Goal: Communication & Community: Answer question/provide support

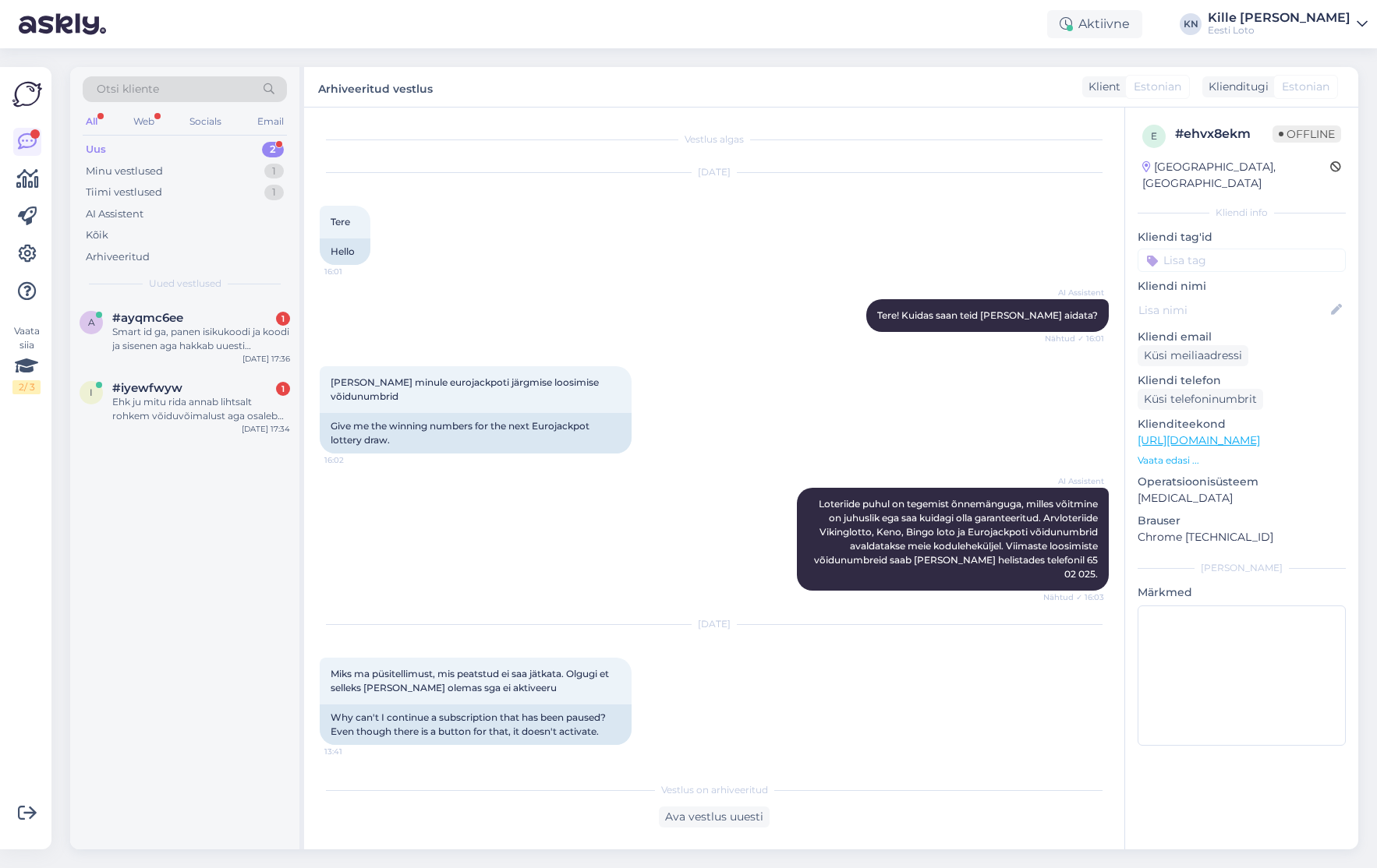
scroll to position [342, 0]
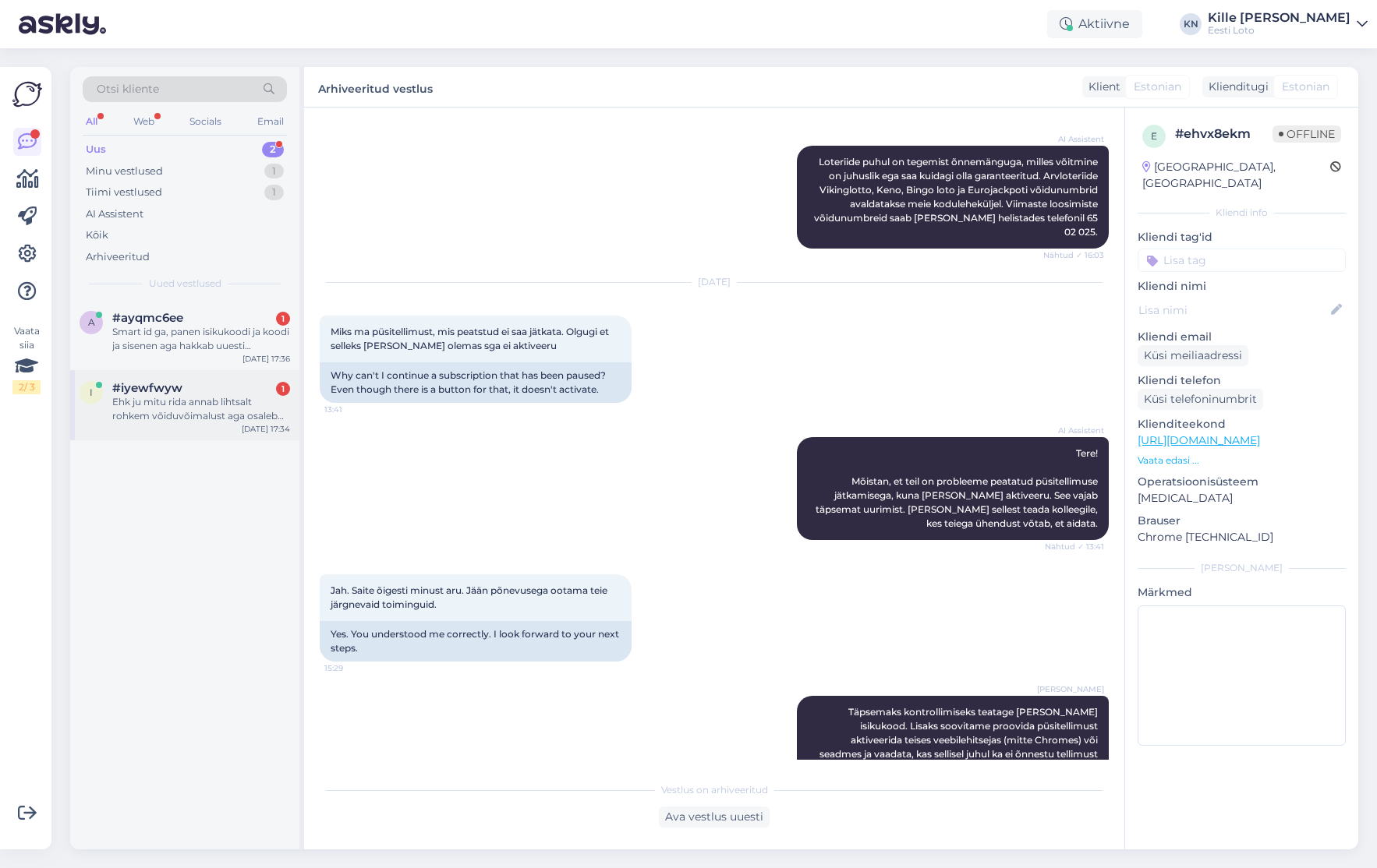
click at [203, 378] on div "i #iyewfwyw 1 Ehk ju mitu rida annab lihtsalt rohkem võiduvõimalust aga osaleb …" at bounding box center [185, 405] width 230 height 70
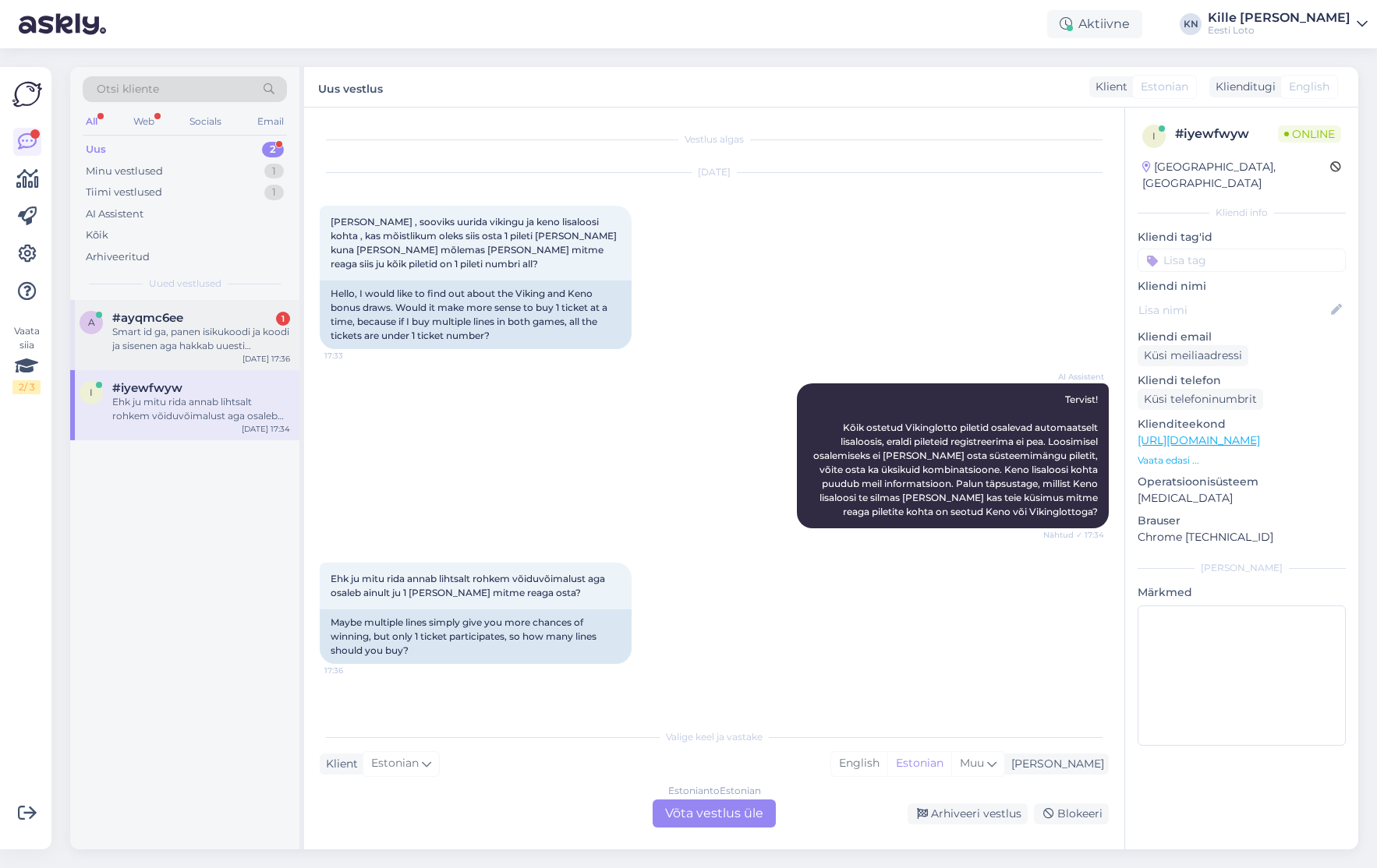
click at [173, 328] on div "Smart id ga, panen isikukoodi ja koodi ja sisenen aga hakkab uuesti isikukoodi …" at bounding box center [201, 339] width 178 height 28
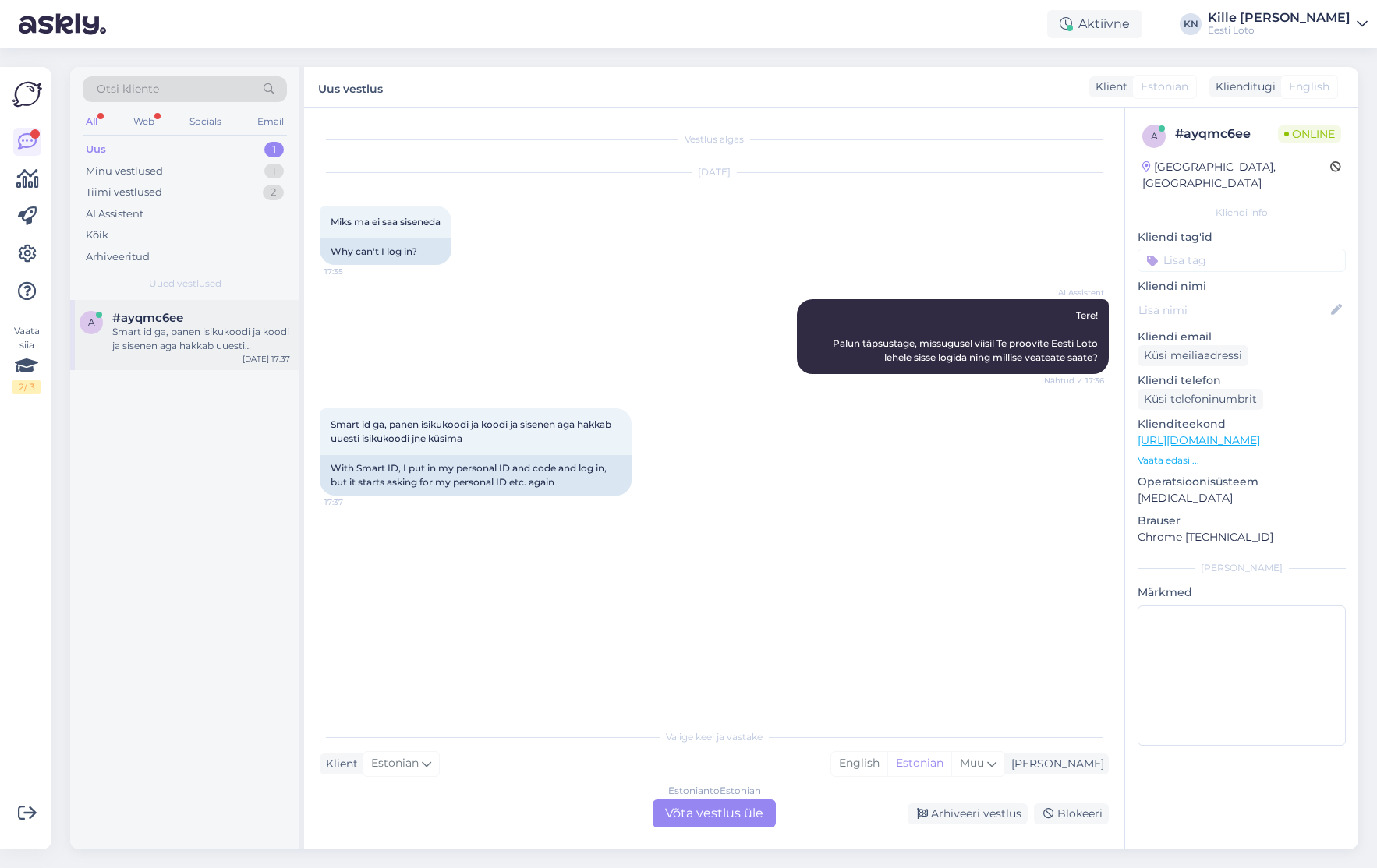
click at [131, 334] on div "Smart id ga, panen isikukoodi ja koodi ja sisenen aga hakkab uuesti isikukoodi …" at bounding box center [201, 339] width 178 height 28
click at [711, 816] on div "Estonian to Estonian Võta vestlus üle" at bounding box center [714, 813] width 123 height 28
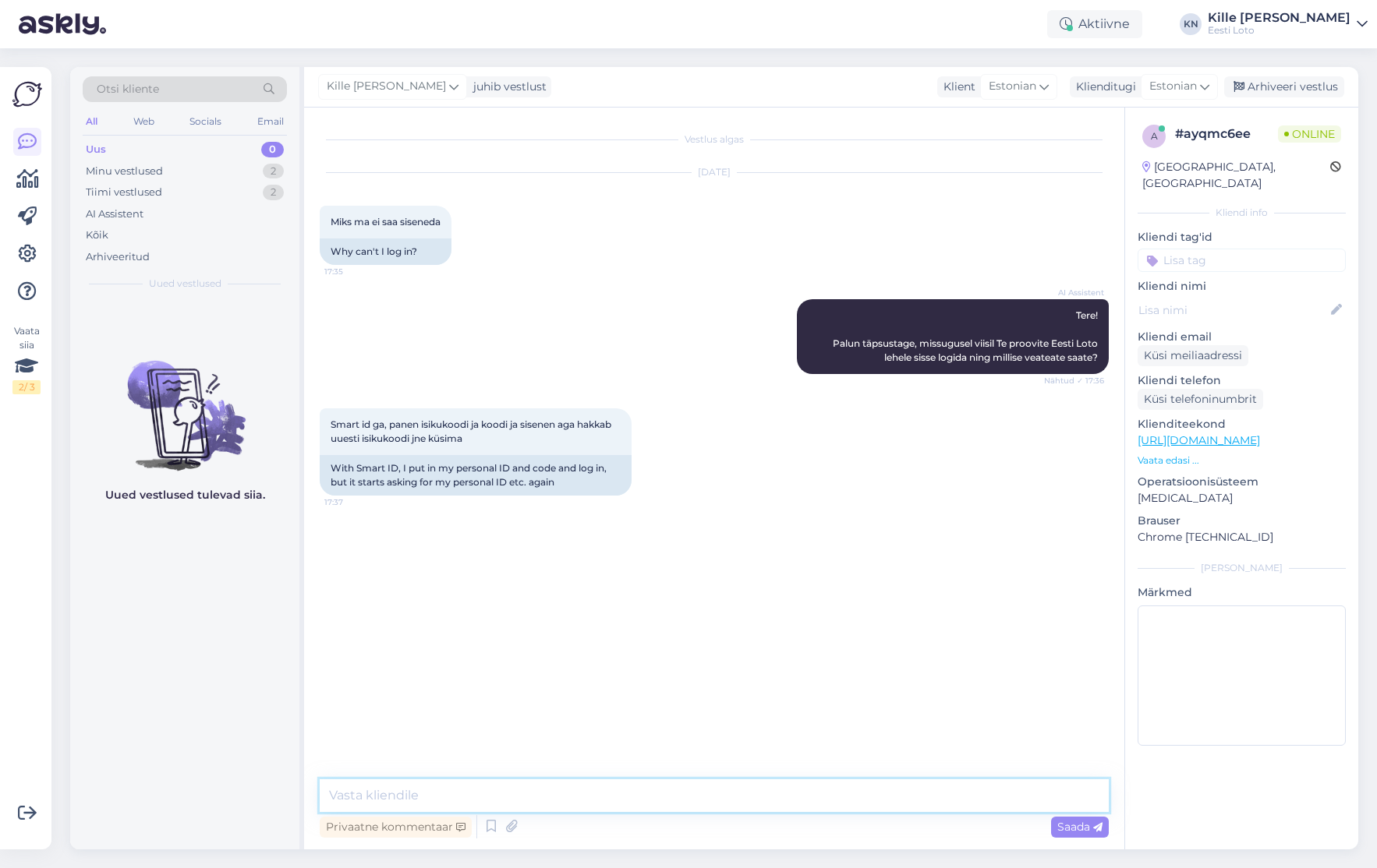
click at [700, 785] on textarea at bounding box center [714, 795] width 789 height 32
click at [640, 790] on textarea at bounding box center [714, 795] width 789 height 32
paste textarea "Soovitame kustutada veebilehitseja vahemälu ja proovida uuesti. Lisaks soovitam…"
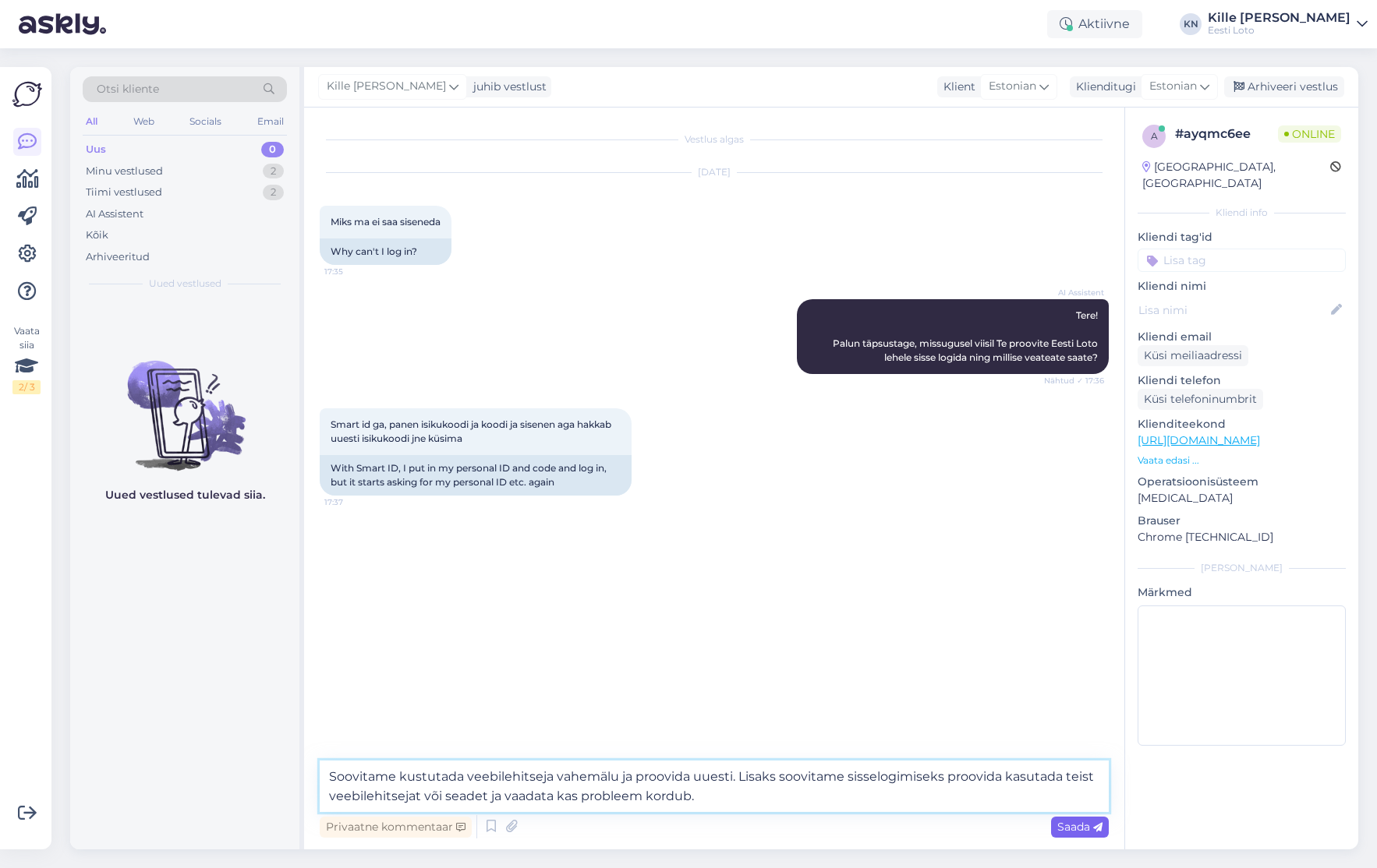
type textarea "Soovitame kustutada veebilehitseja vahemälu ja proovida uuesti. Lisaks soovitam…"
click at [1098, 824] on icon at bounding box center [1098, 828] width 9 height 9
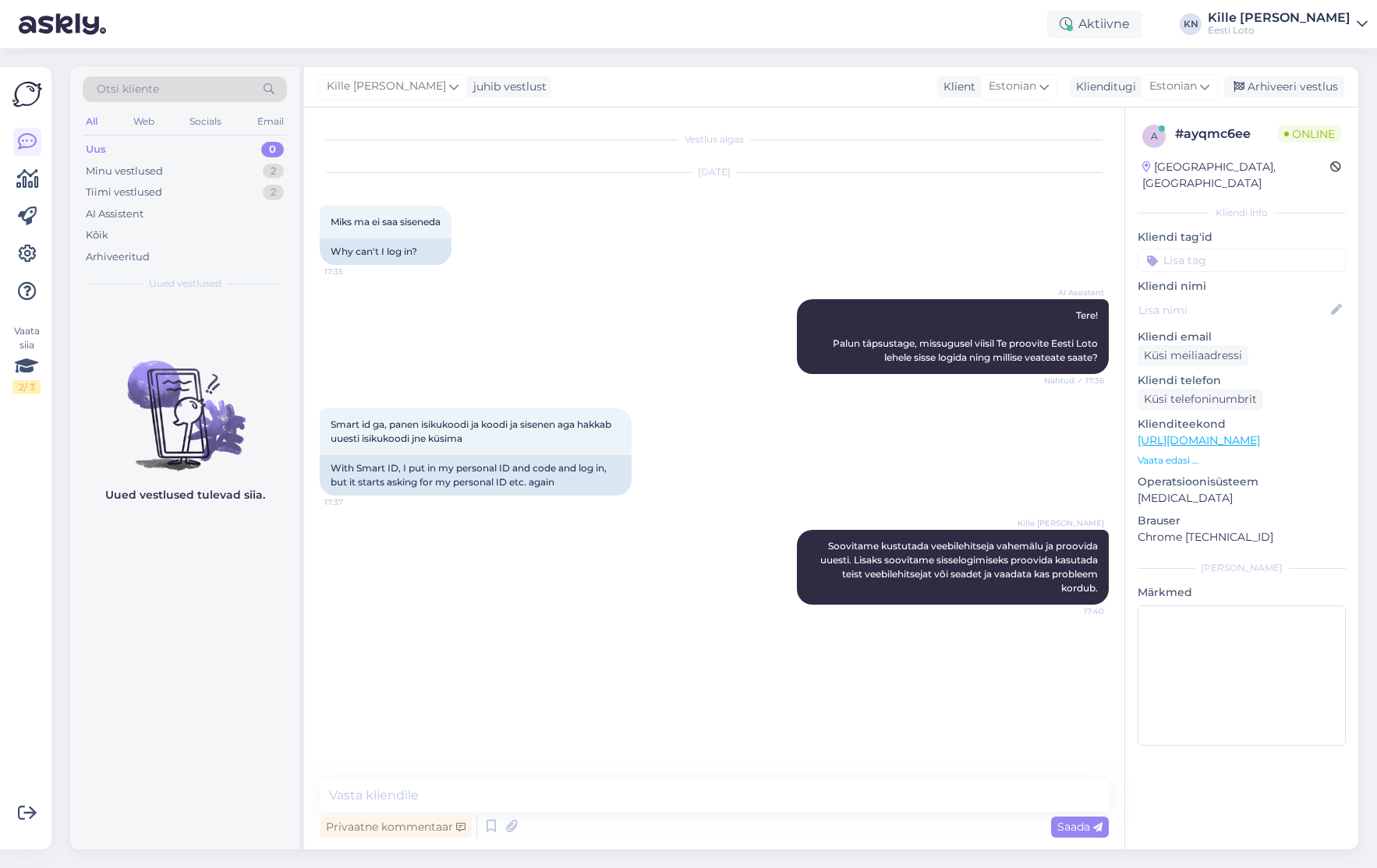
click at [1181, 248] on input at bounding box center [1241, 260] width 208 height 24
type input "smar"
click at [1193, 298] on span "Smart-ID probleem" at bounding box center [1210, 303] width 92 height 9
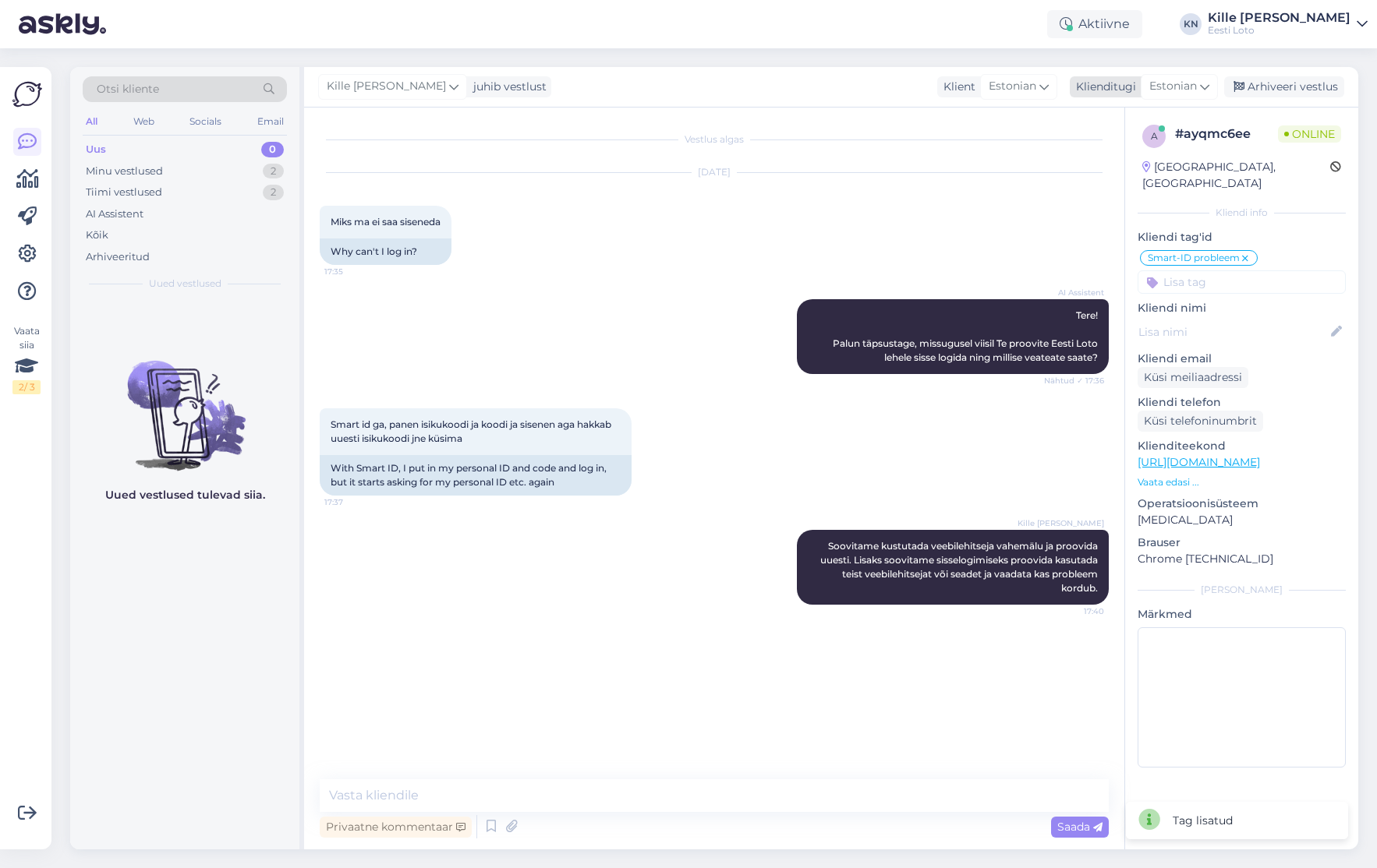
click at [1281, 93] on div "Arhiveeri vestlus" at bounding box center [1284, 87] width 120 height 21
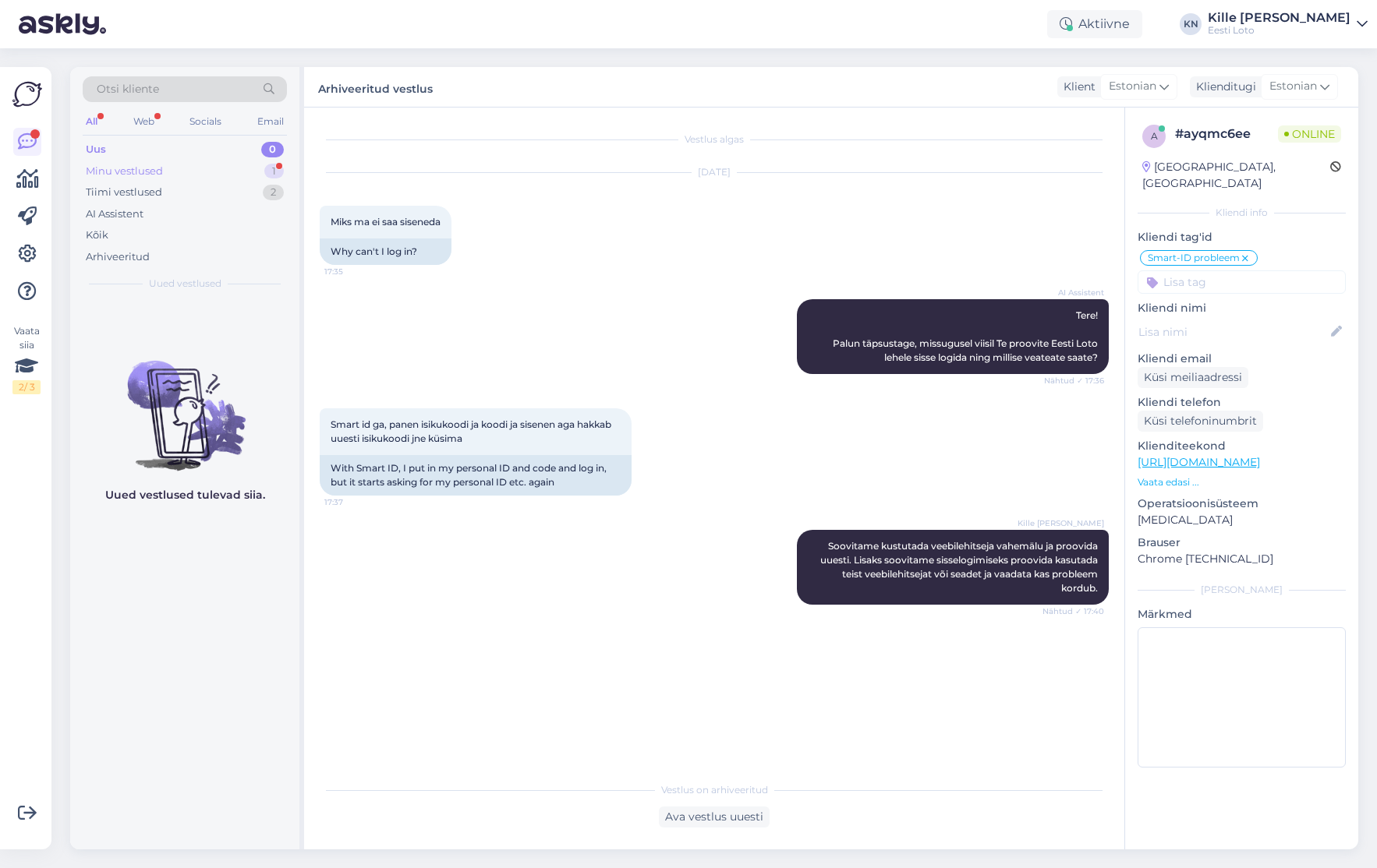
click at [161, 172] on div "Minu vestlused" at bounding box center [124, 172] width 78 height 16
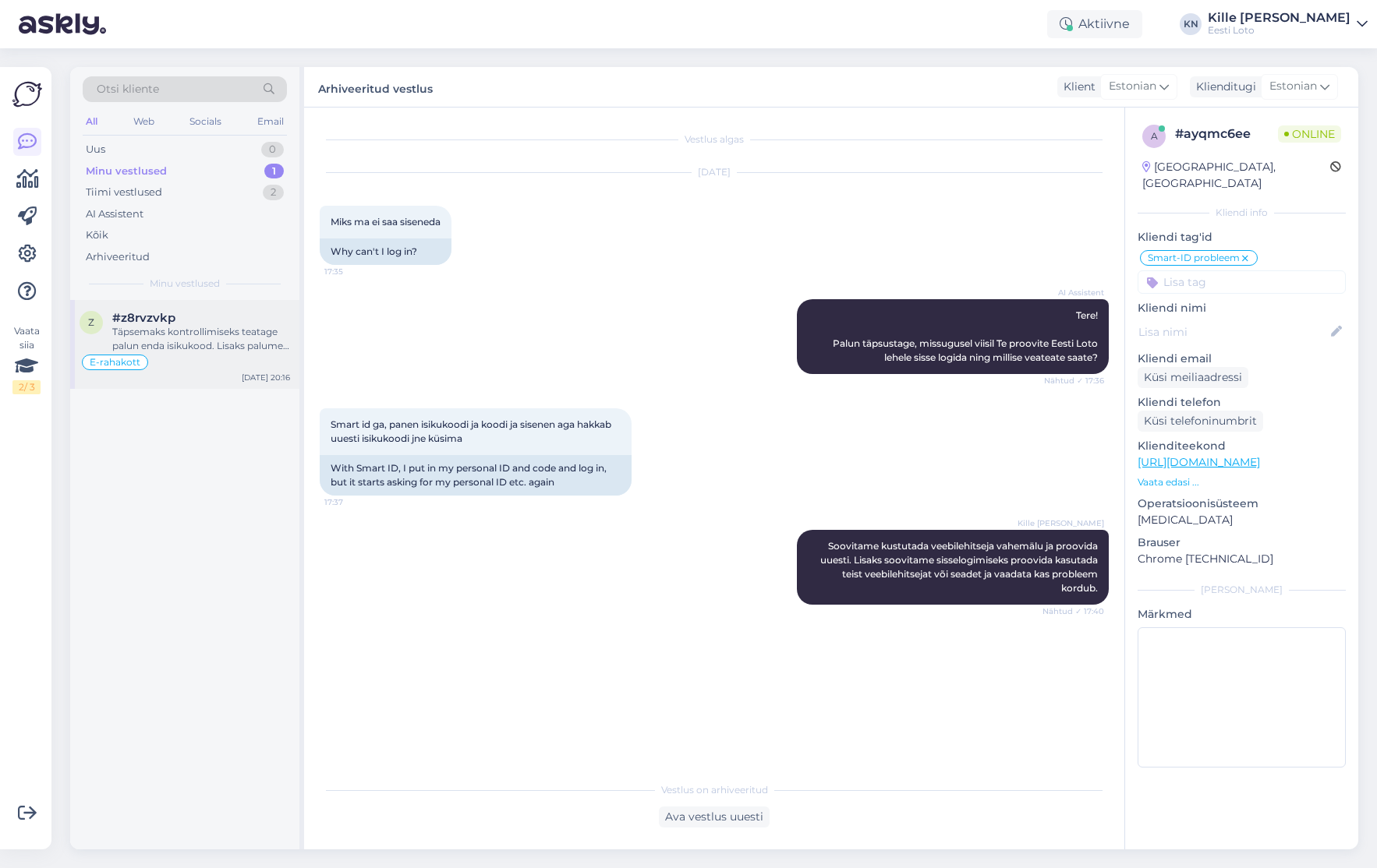
click at [206, 362] on div "E-rahakott" at bounding box center [184, 362] width 211 height 19
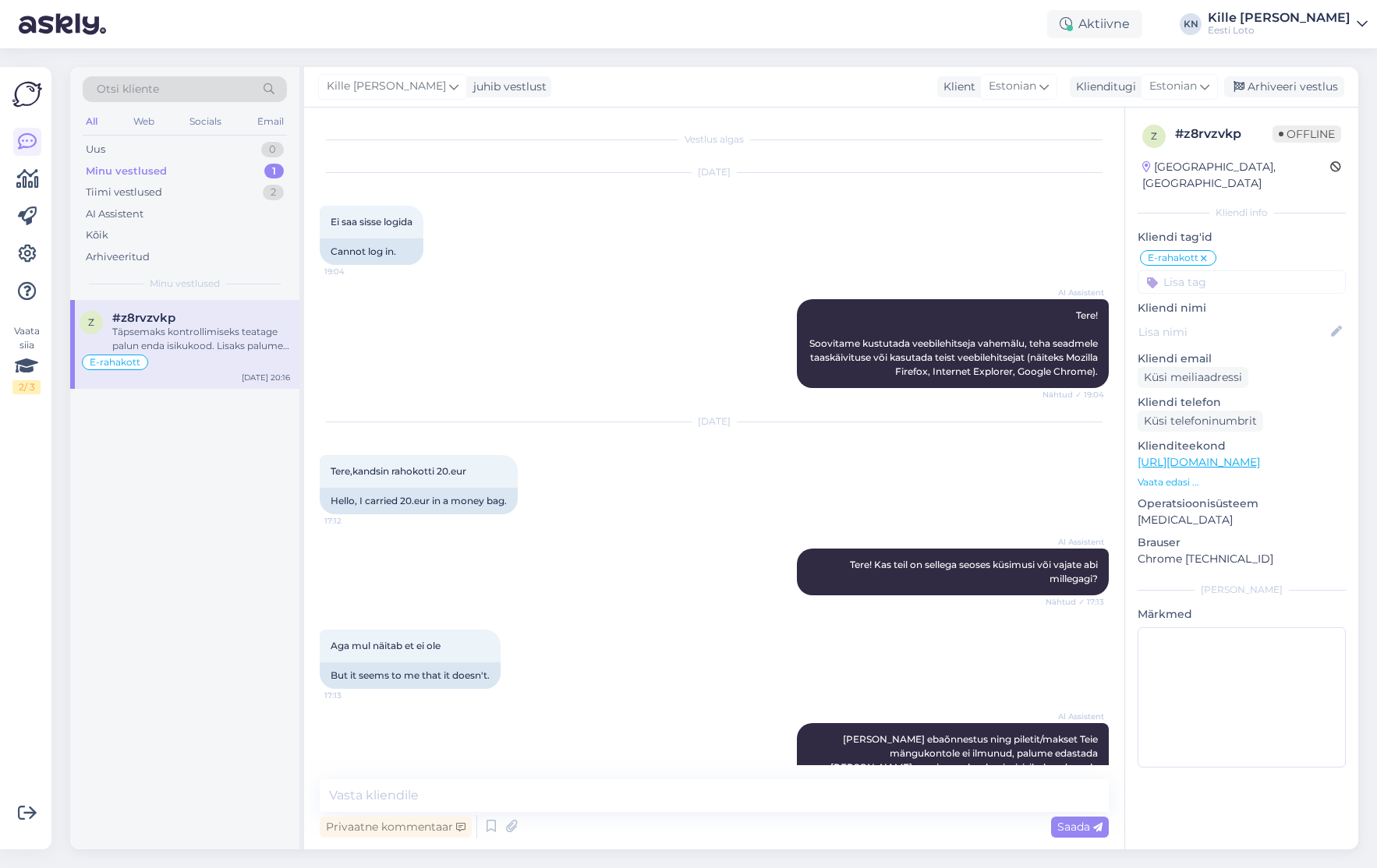
scroll to position [1668, 0]
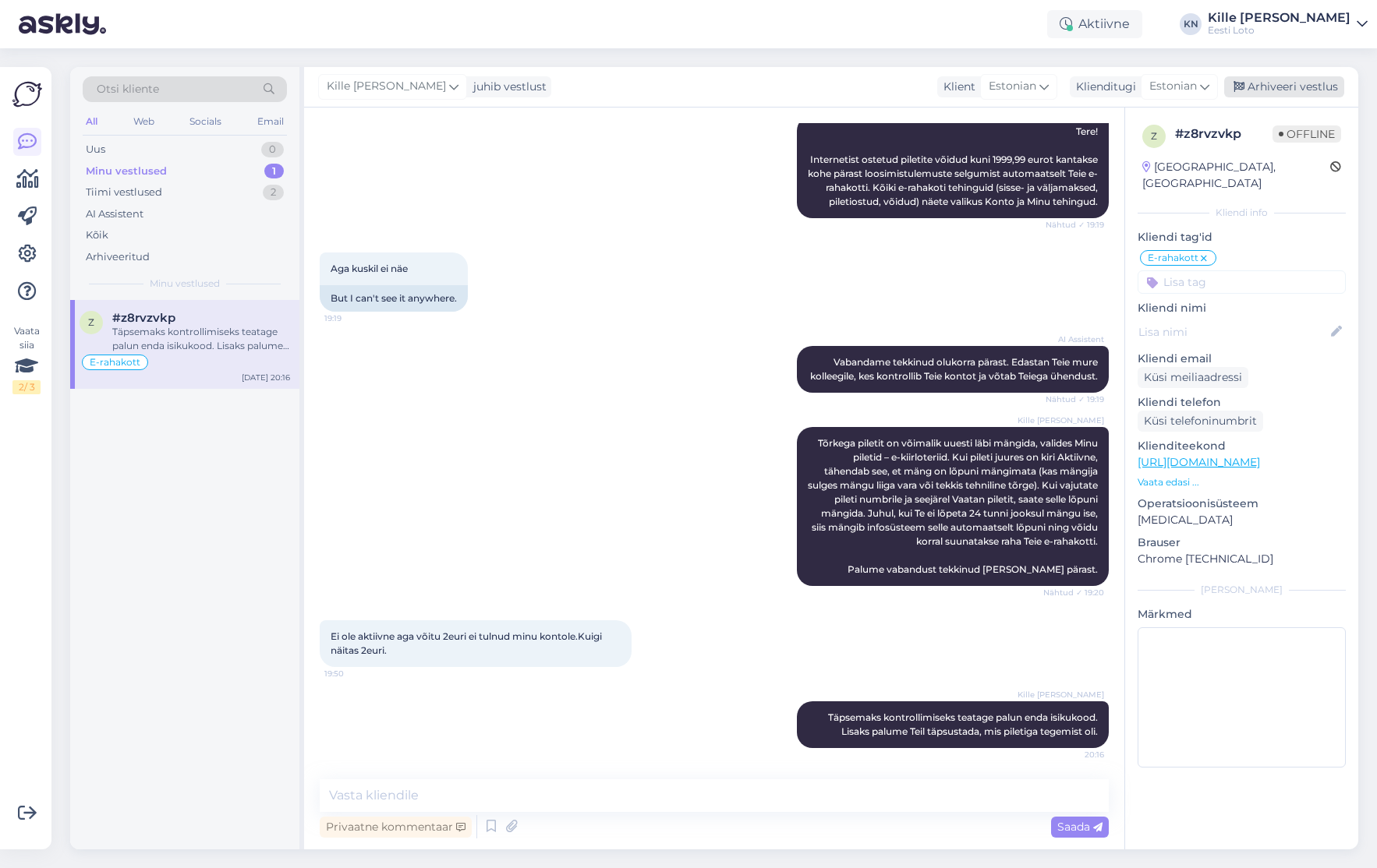
click at [1314, 93] on div "Arhiveeri vestlus" at bounding box center [1284, 87] width 120 height 21
click at [700, 850] on div "Vestlus algas [DATE] Ei saa sisse logida 19:04 Cannot log in. AI Assistent Tere…" at bounding box center [831, 479] width 1054 height 742
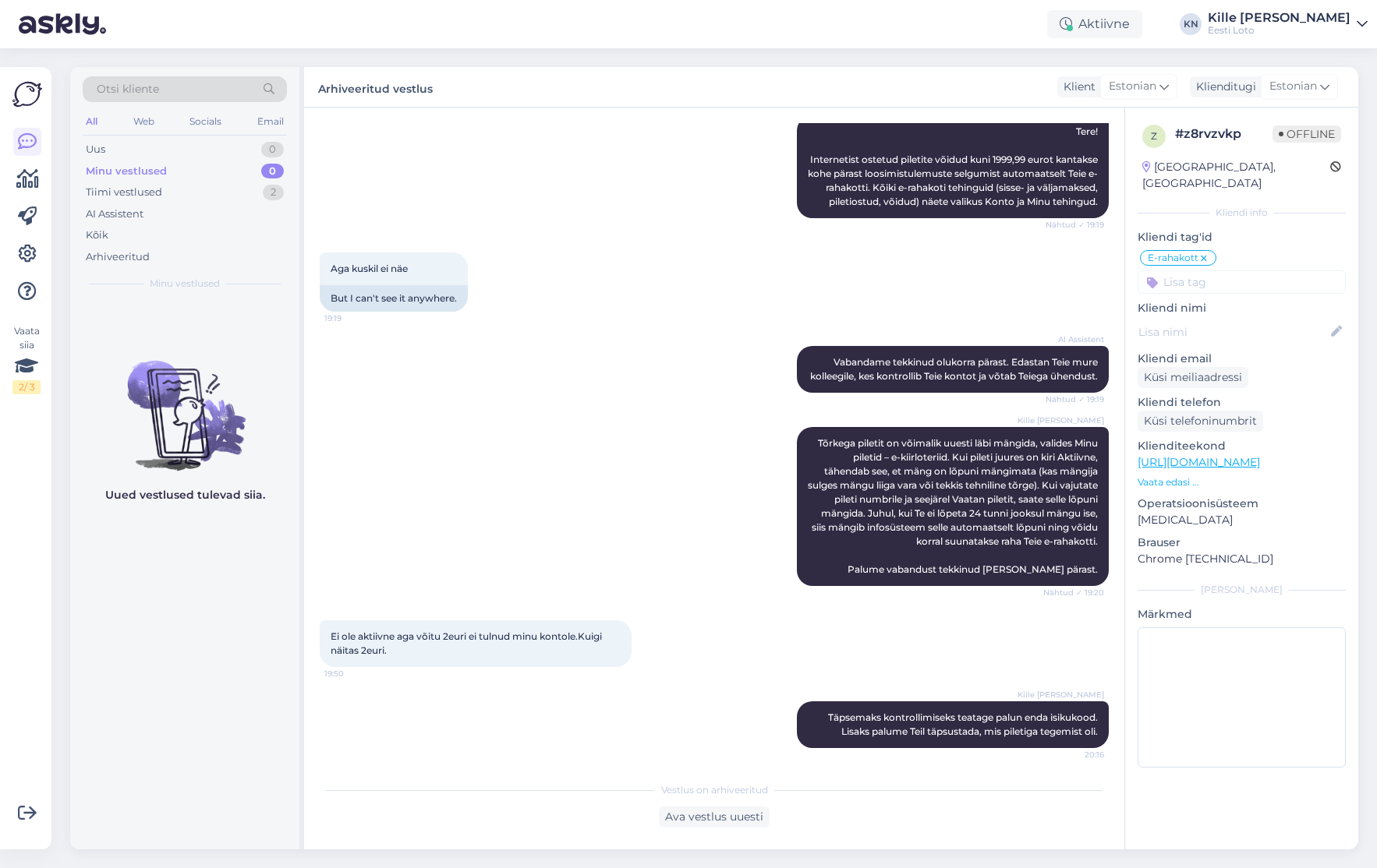
click at [150, 138] on div "Otsi kliente All Web Socials Email Uus 0 Minu vestlused 0 Tiimi vestlused 2 AI …" at bounding box center [185, 184] width 230 height 233
click at [145, 145] on div "Uus 0" at bounding box center [184, 150] width 204 height 22
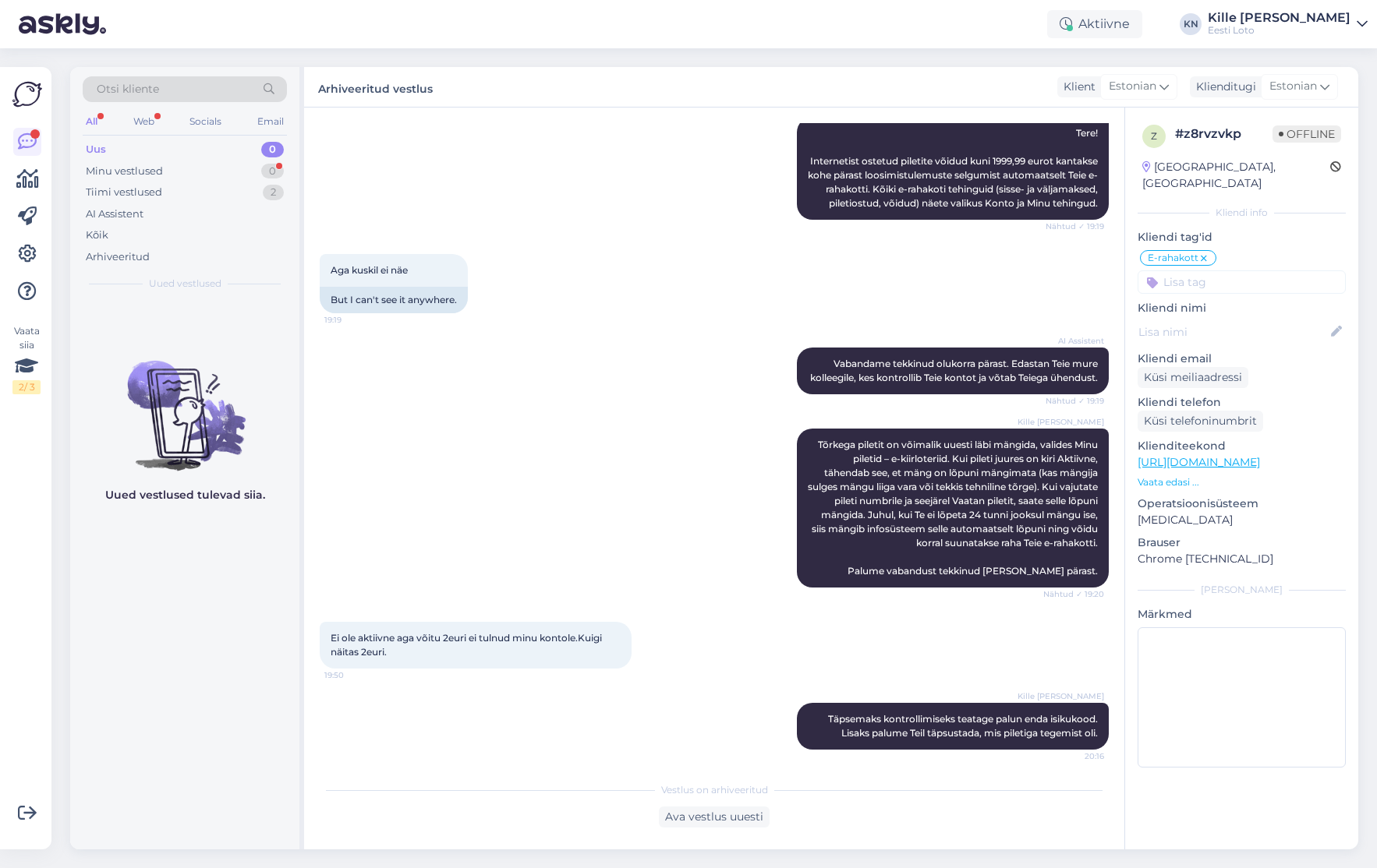
scroll to position [1673, 0]
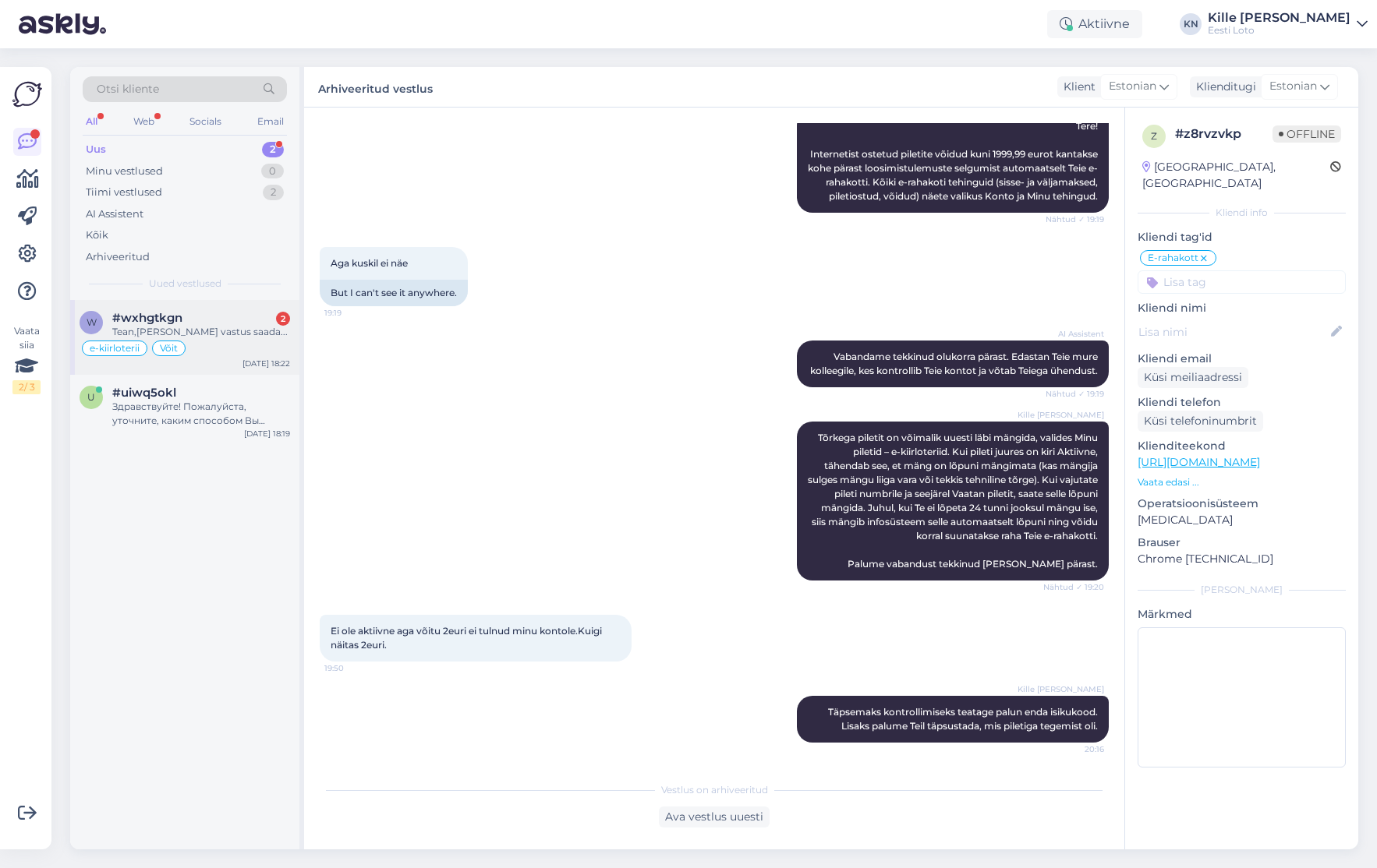
click at [180, 331] on div "Tean,[PERSON_NAME] vastus saada..." at bounding box center [201, 332] width 178 height 14
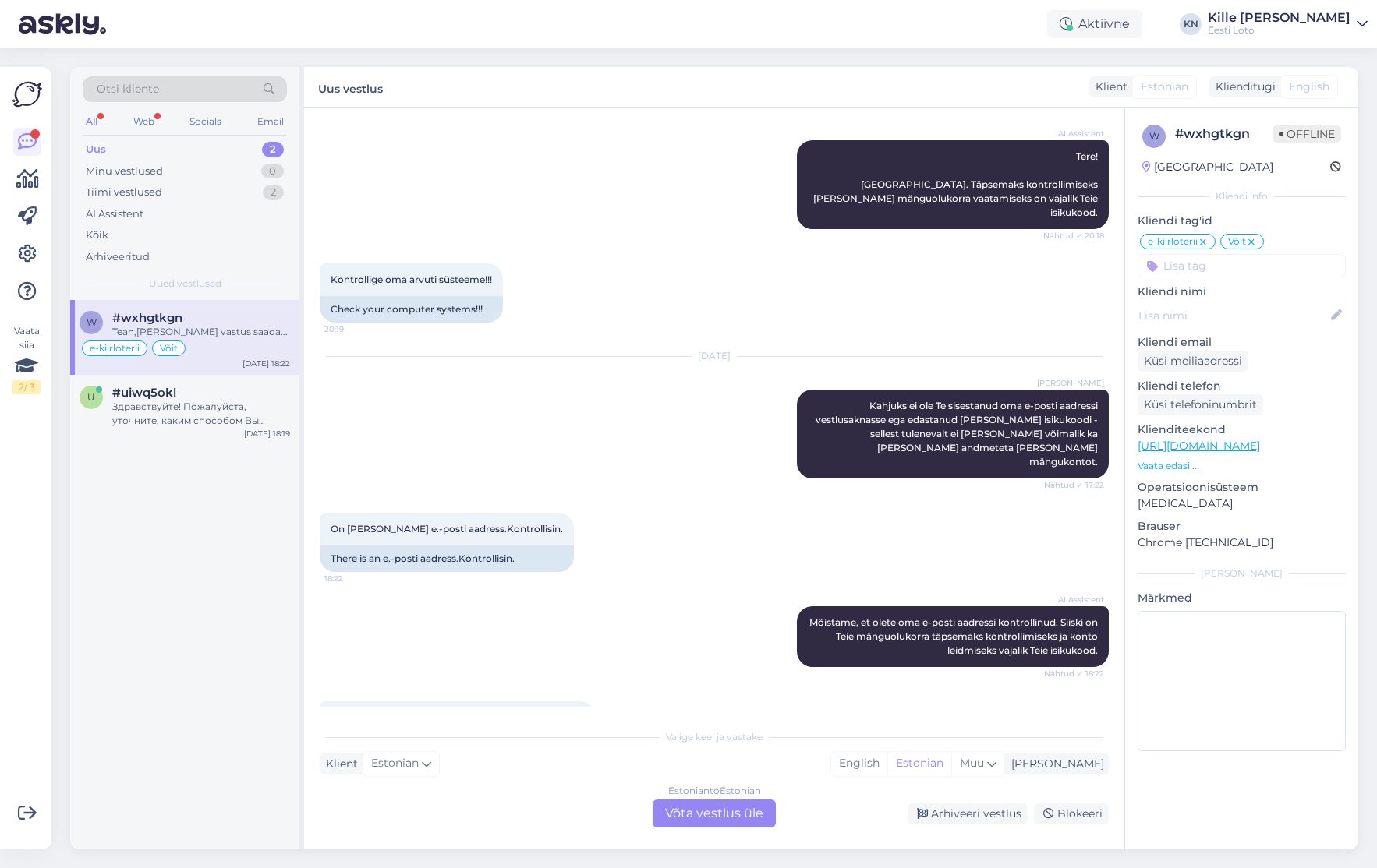
scroll to position [3309, 0]
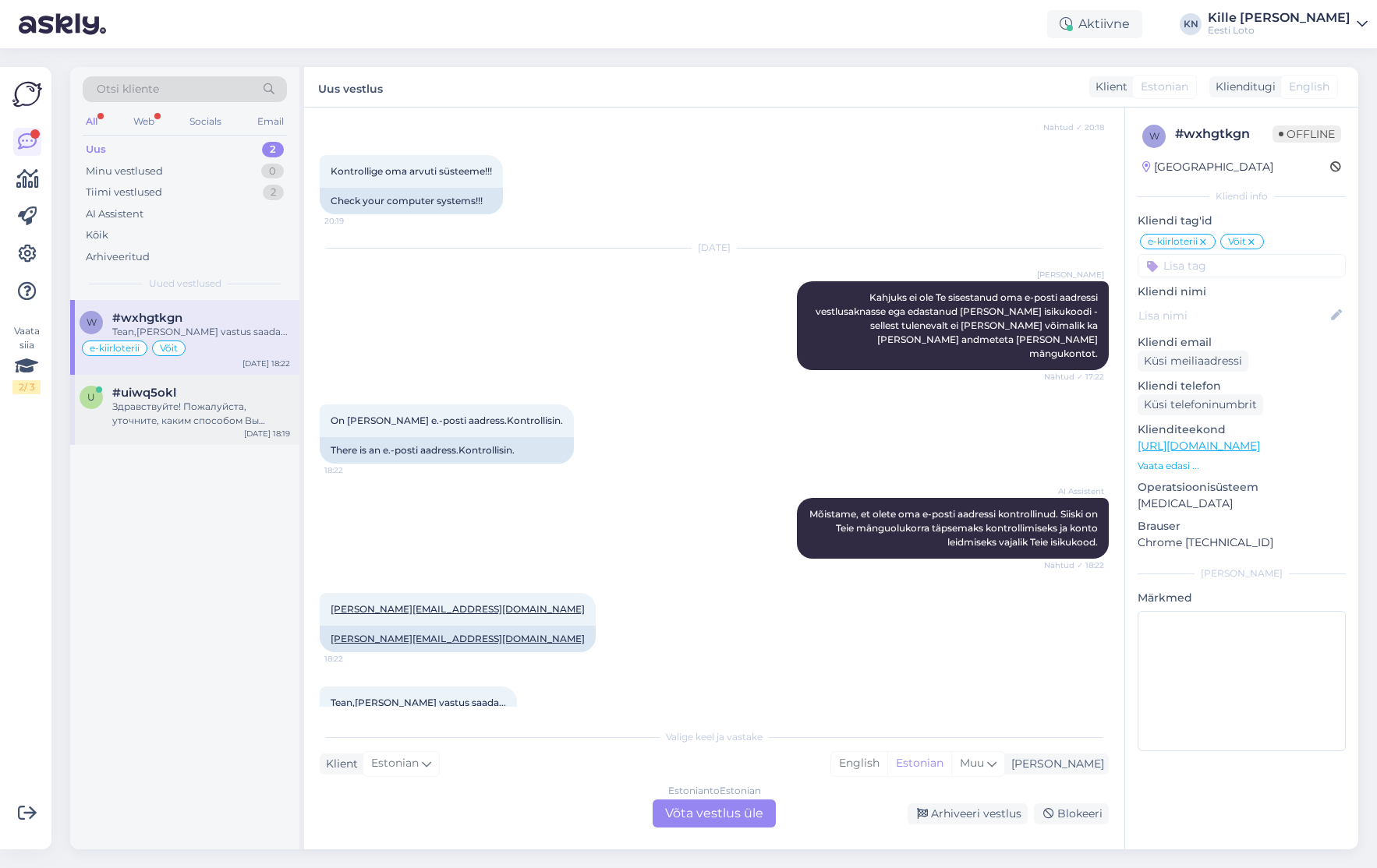
click at [194, 400] on div "Здравствуйте! Пожалуйста, уточните, каким способом Вы пытаетесь войти на страни…" at bounding box center [201, 413] width 178 height 28
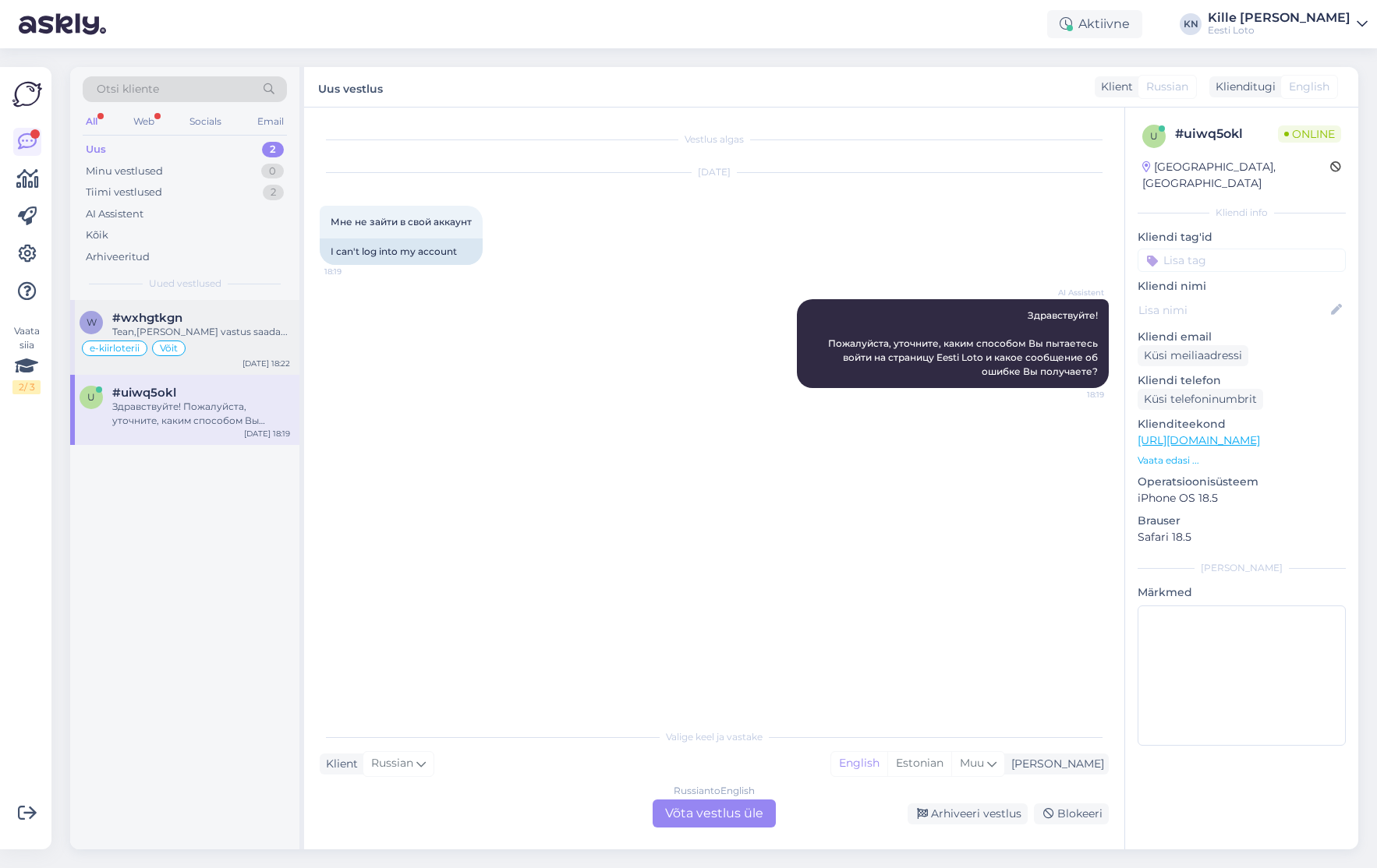
click at [174, 315] on span "#wxhgtkgn" at bounding box center [147, 318] width 70 height 14
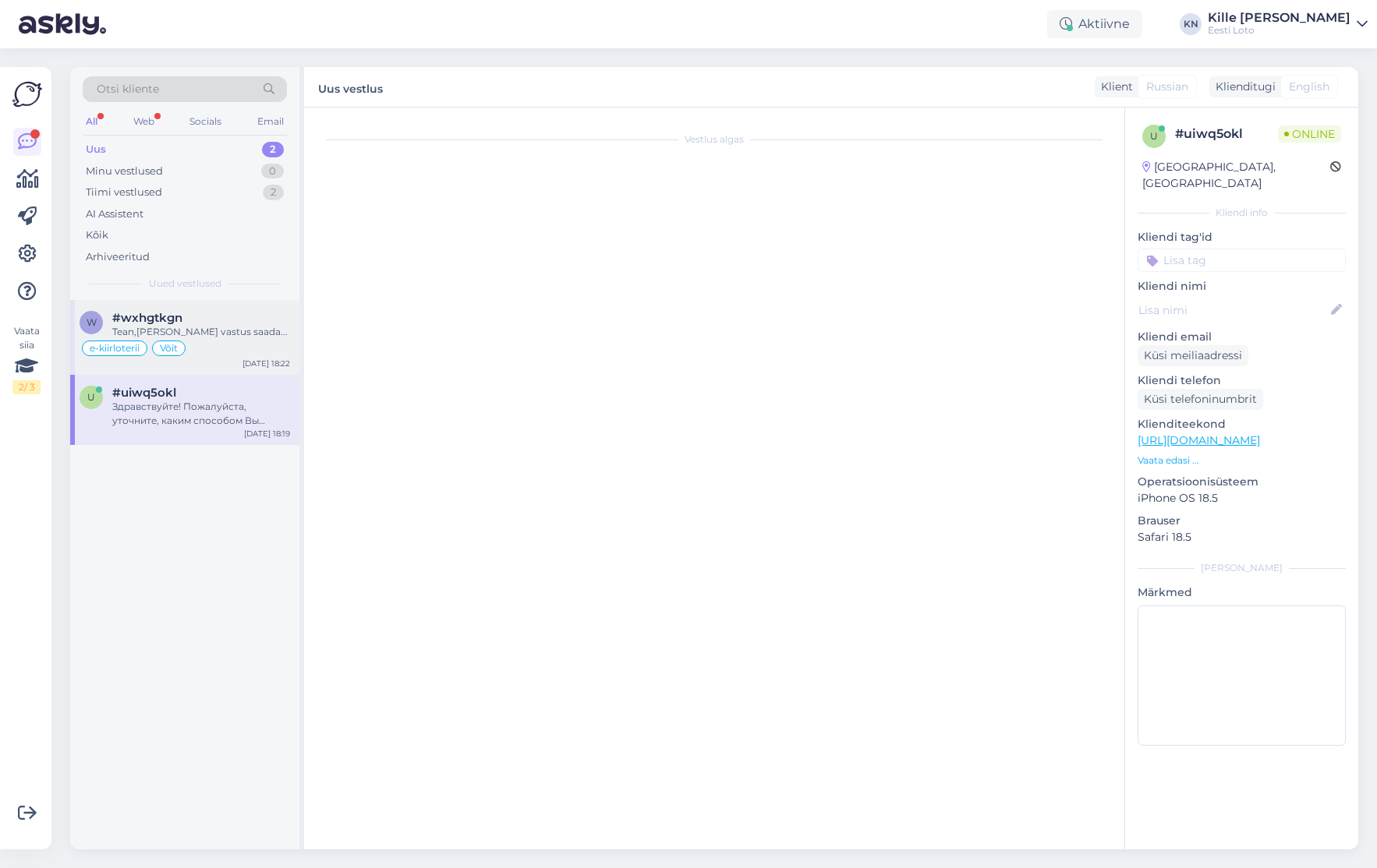
scroll to position [3309, 0]
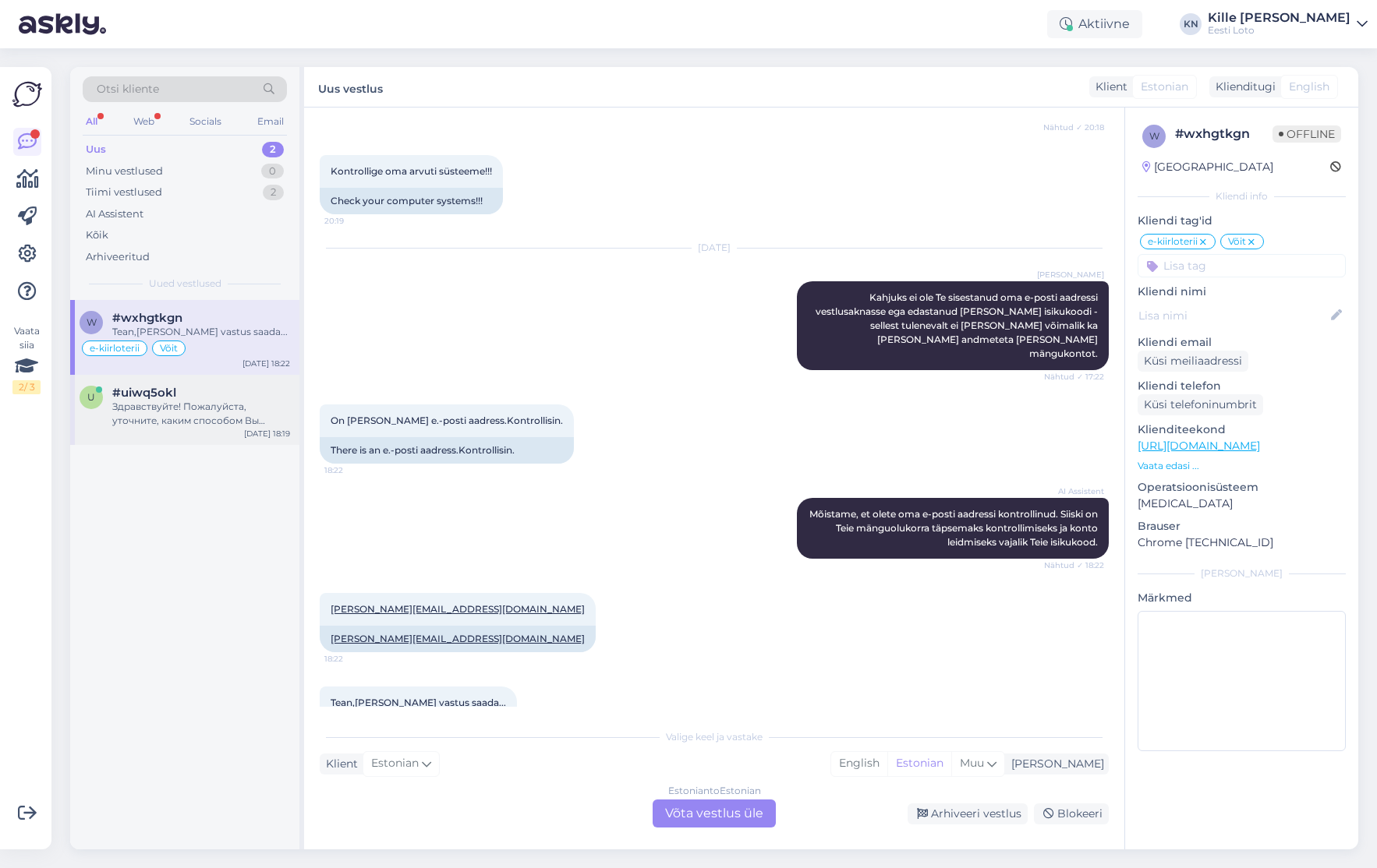
click at [190, 418] on div "Здравствуйте! Пожалуйста, уточните, каким способом Вы пытаетесь войти на страни…" at bounding box center [201, 413] width 178 height 28
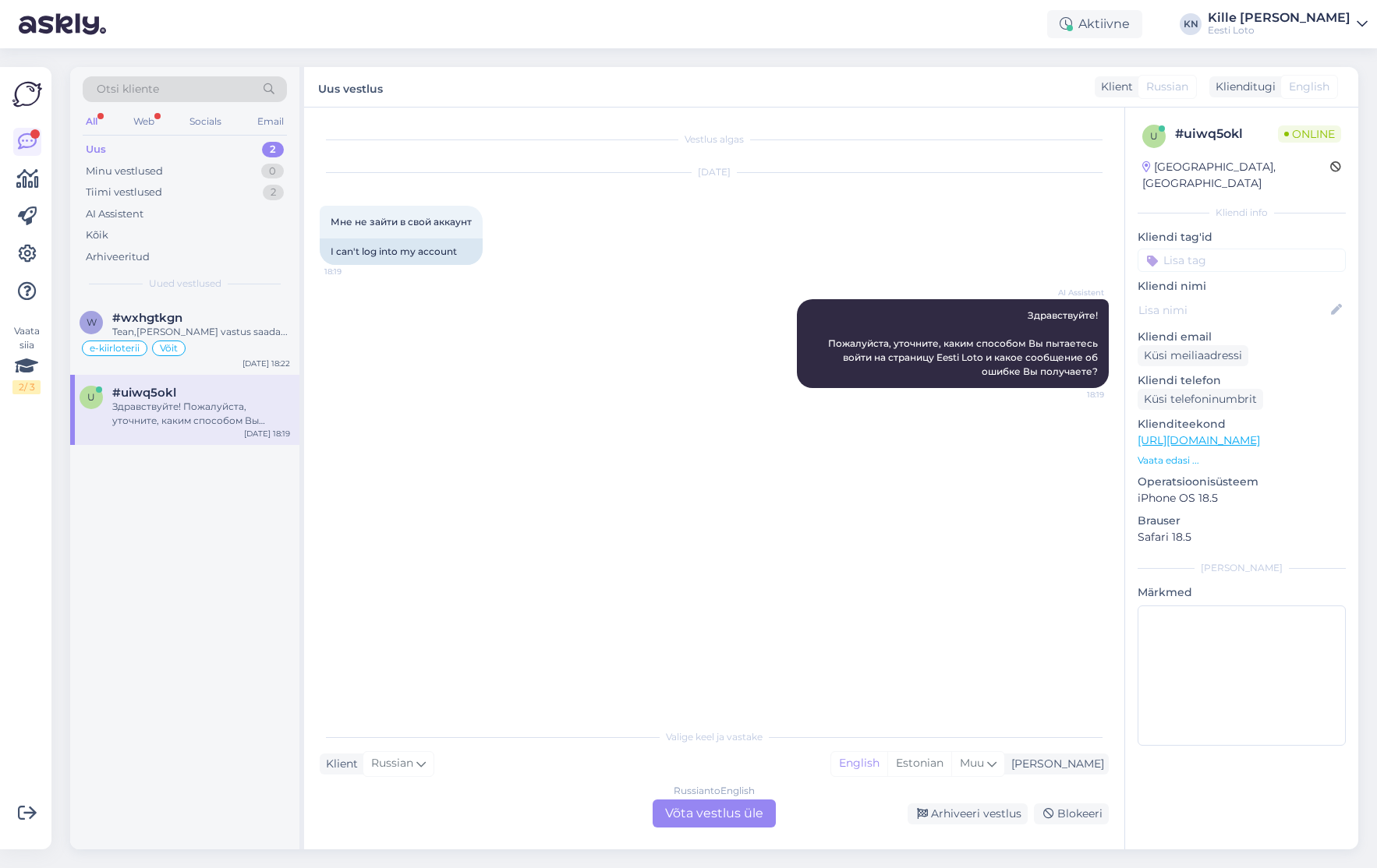
scroll to position [0, 0]
